Goal: Task Accomplishment & Management: Manage account settings

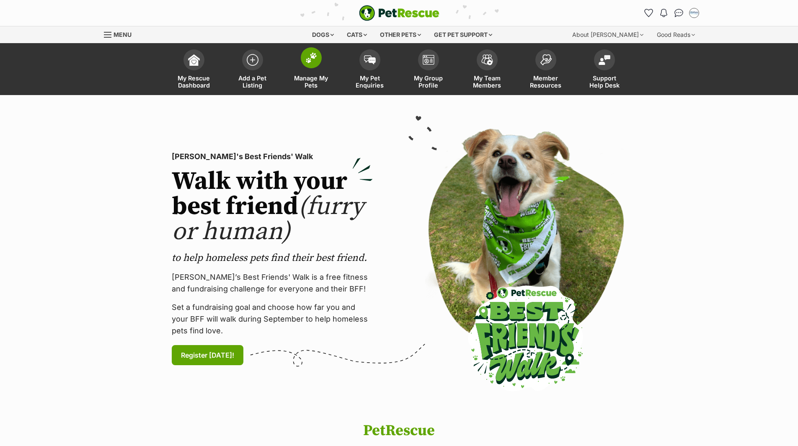
click at [308, 78] on span "Manage My Pets" at bounding box center [311, 82] width 38 height 14
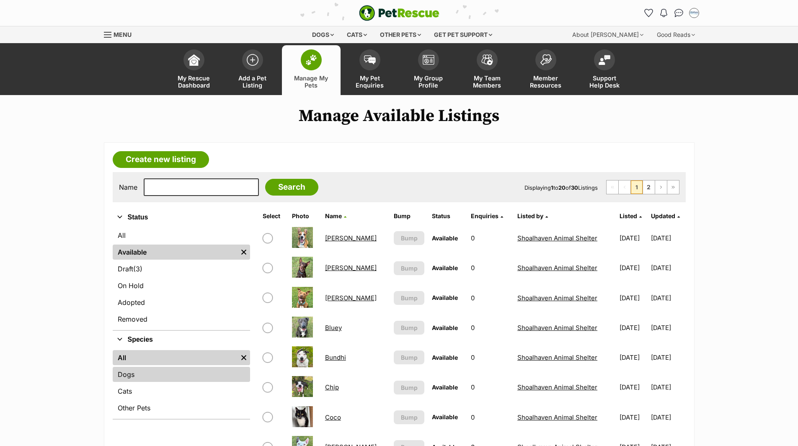
click at [122, 377] on link "Dogs" at bounding box center [181, 374] width 137 height 15
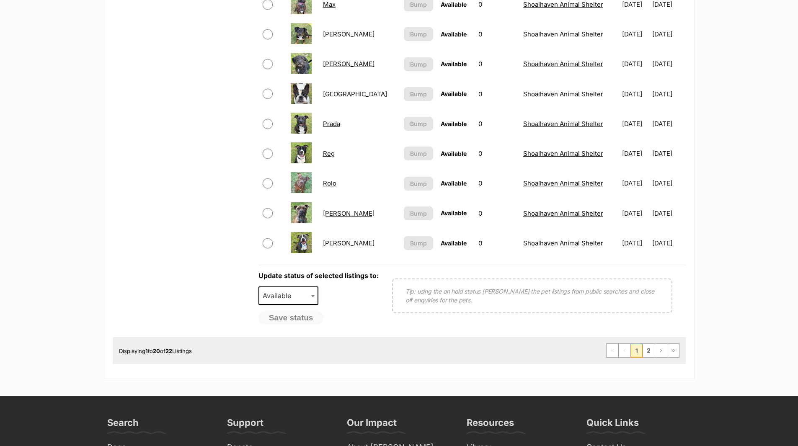
scroll to position [586, 0]
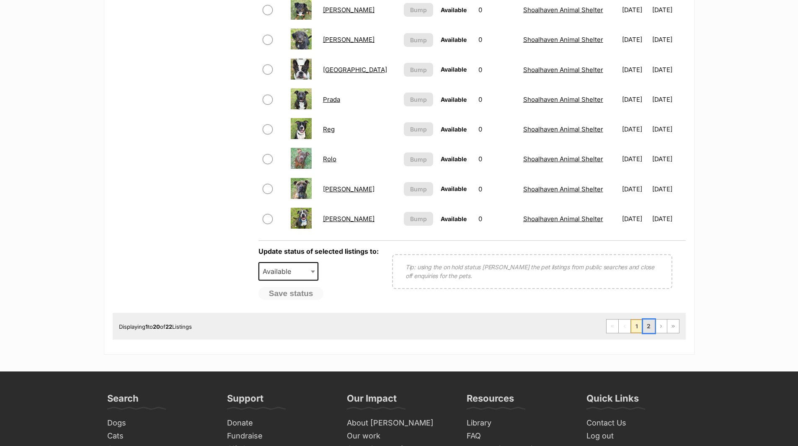
click at [649, 330] on link "2" at bounding box center [649, 326] width 12 height 13
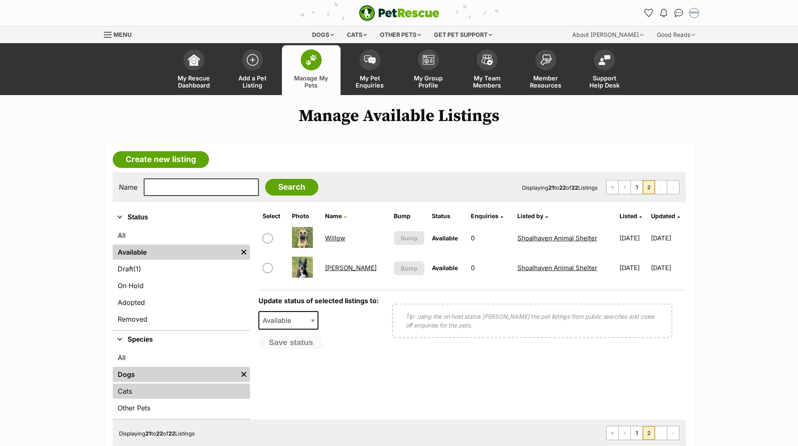
click at [132, 392] on link "Cats" at bounding box center [181, 391] width 137 height 15
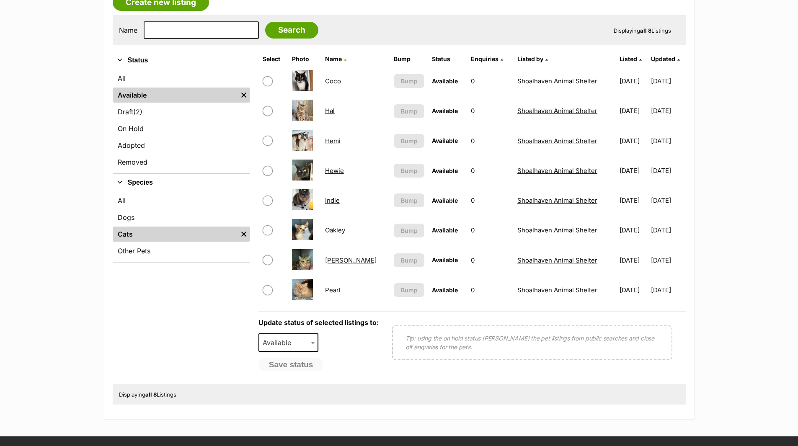
scroll to position [209, 0]
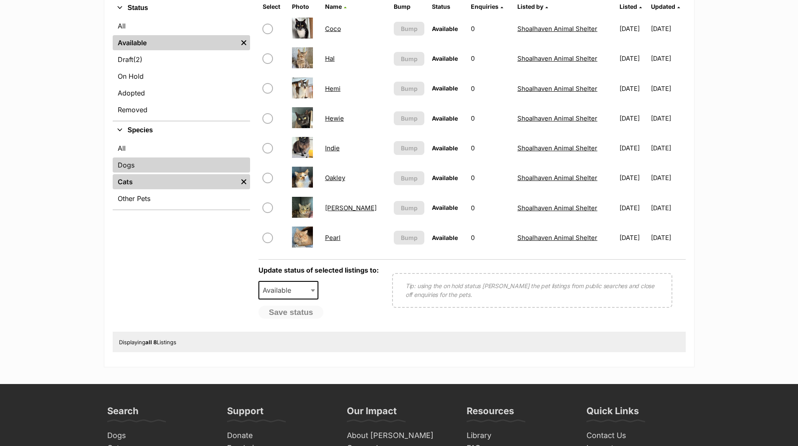
click at [121, 163] on link "Dogs" at bounding box center [181, 165] width 137 height 15
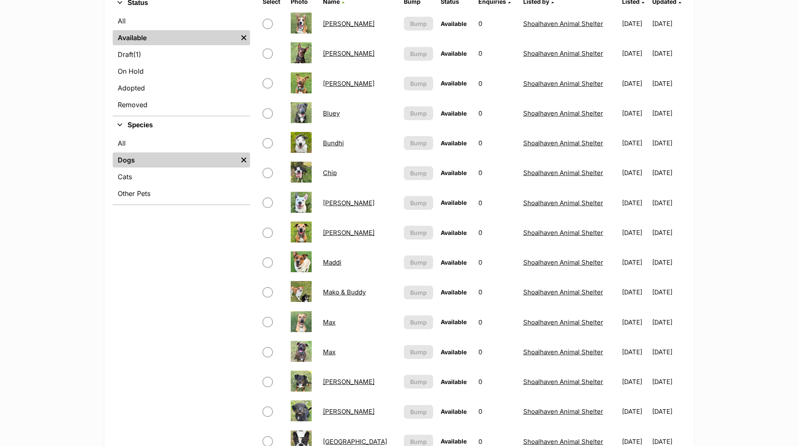
scroll to position [293, 0]
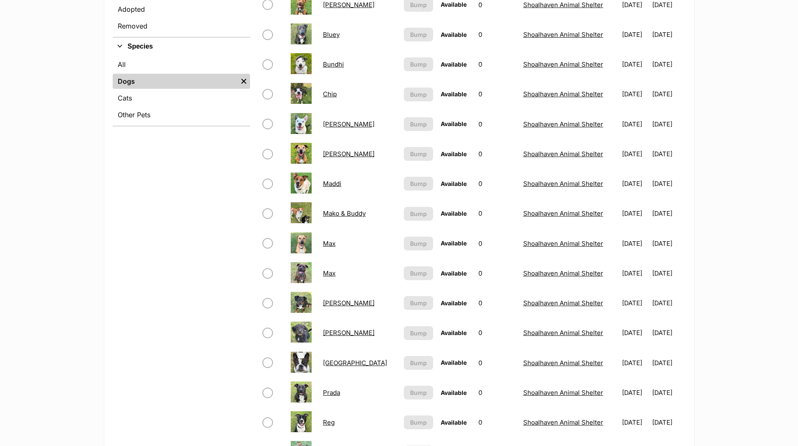
click at [333, 333] on link "Morris" at bounding box center [349, 333] width 52 height 8
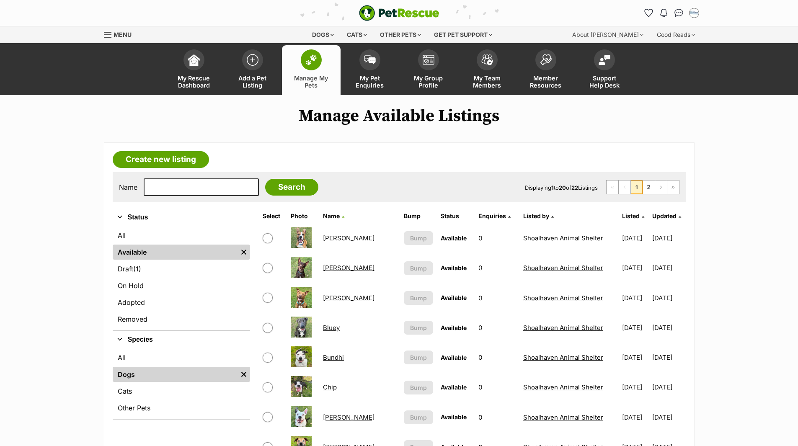
click at [332, 236] on link "Alfie" at bounding box center [349, 238] width 52 height 8
click at [329, 298] on link "Billy" at bounding box center [349, 298] width 52 height 8
click at [331, 330] on link "Bluey" at bounding box center [331, 328] width 17 height 8
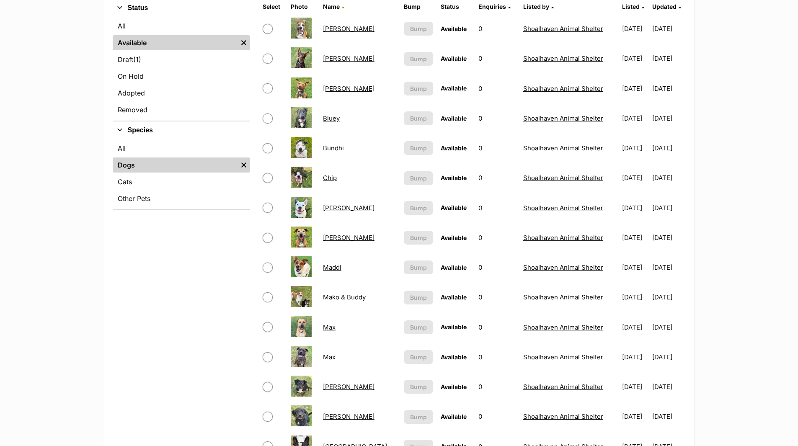
scroll to position [251, 0]
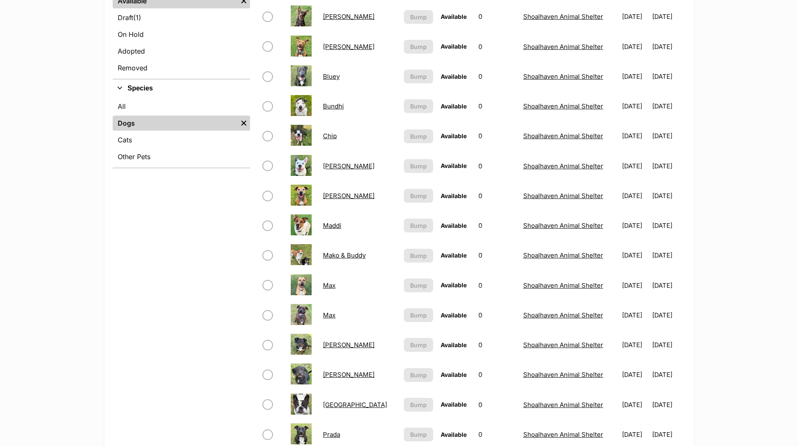
click at [326, 286] on link "Max" at bounding box center [329, 286] width 13 height 8
click at [333, 344] on link "[PERSON_NAME]" at bounding box center [349, 345] width 52 height 8
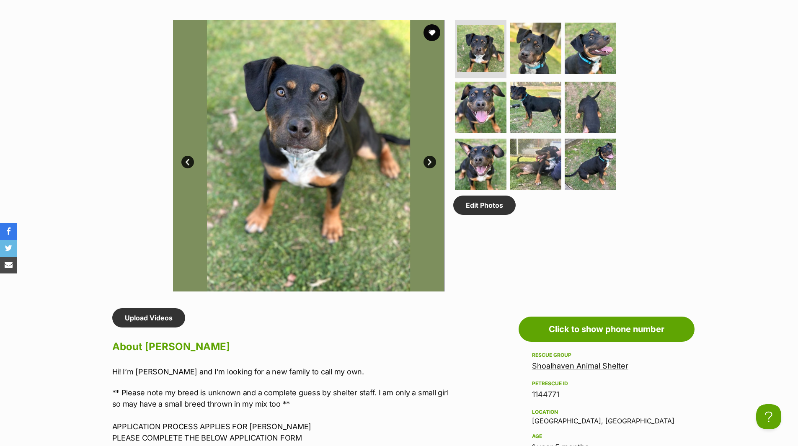
scroll to position [251, 0]
